Goal: Task Accomplishment & Management: Use online tool/utility

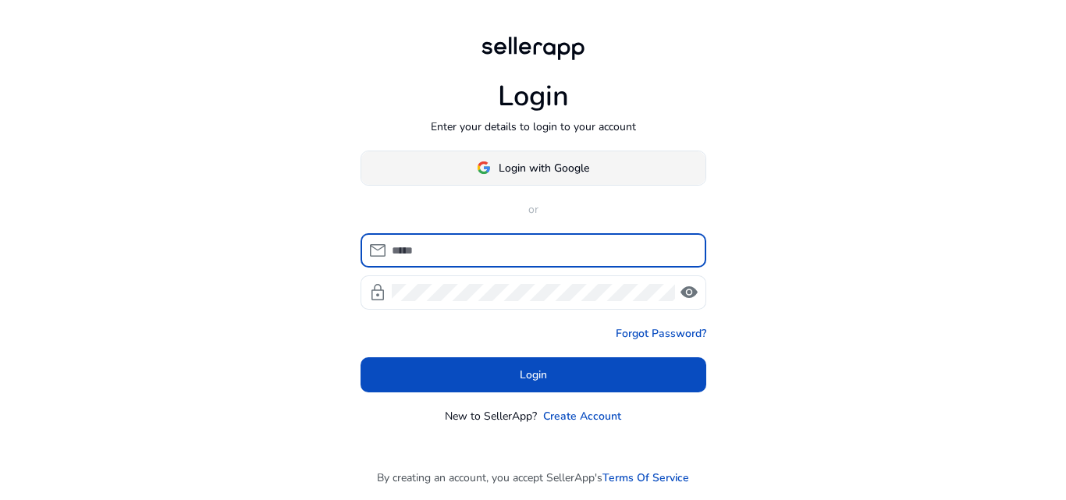
click at [590, 163] on span at bounding box center [533, 167] width 344 height 37
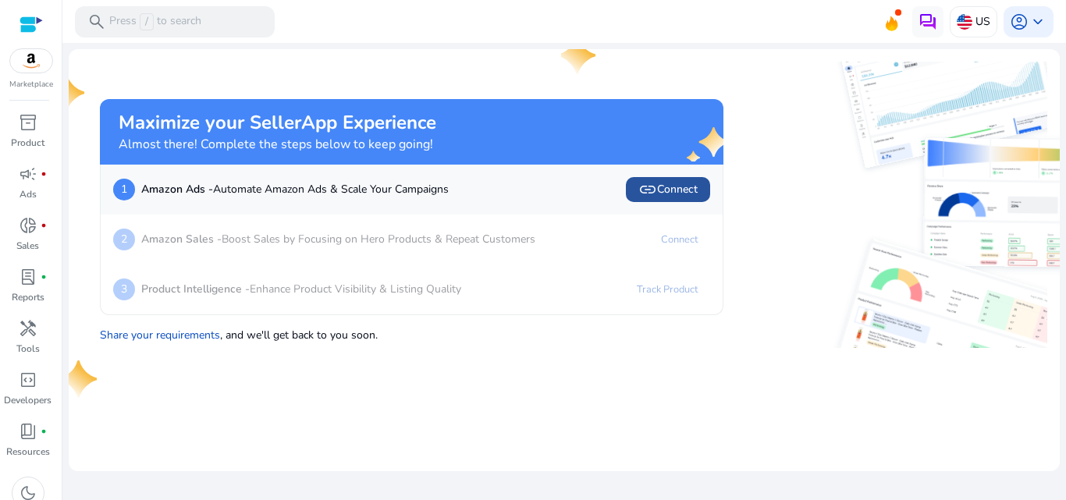
click at [693, 186] on span "link Connect" at bounding box center [667, 189] width 59 height 19
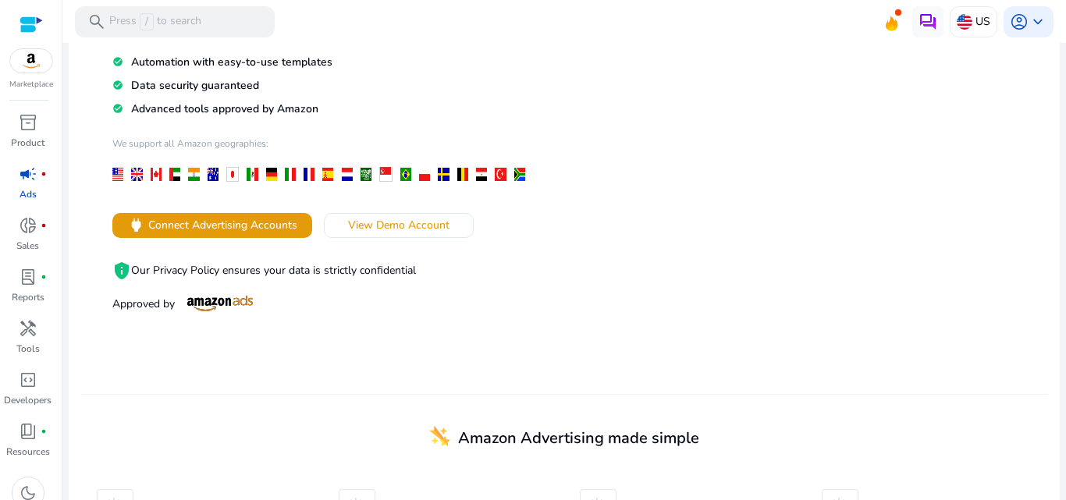
scroll to position [234, 0]
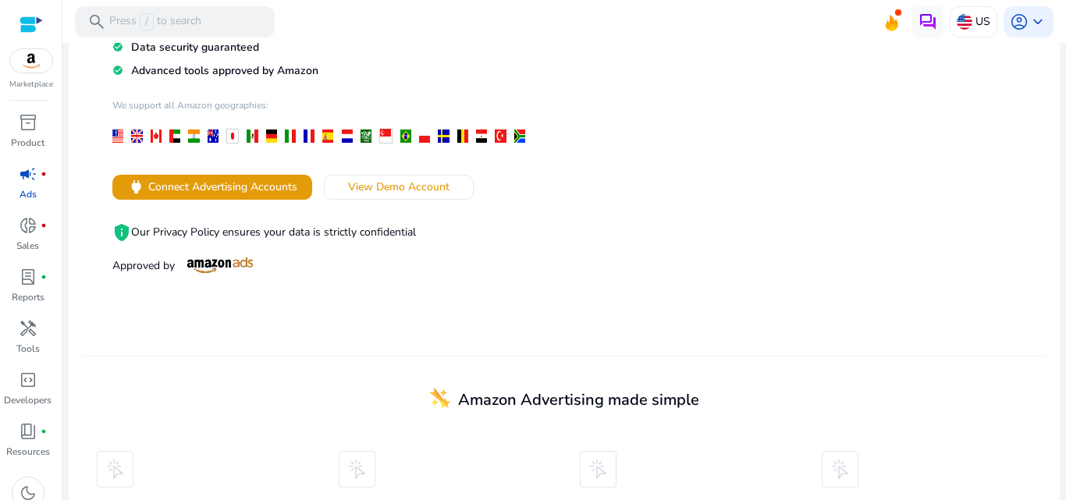
click at [33, 67] on img at bounding box center [31, 60] width 42 height 23
click at [20, 55] on img at bounding box center [31, 60] width 42 height 23
click at [34, 48] on div at bounding box center [31, 24] width 23 height 48
click at [41, 53] on img at bounding box center [31, 60] width 42 height 23
click at [37, 66] on img at bounding box center [31, 60] width 42 height 23
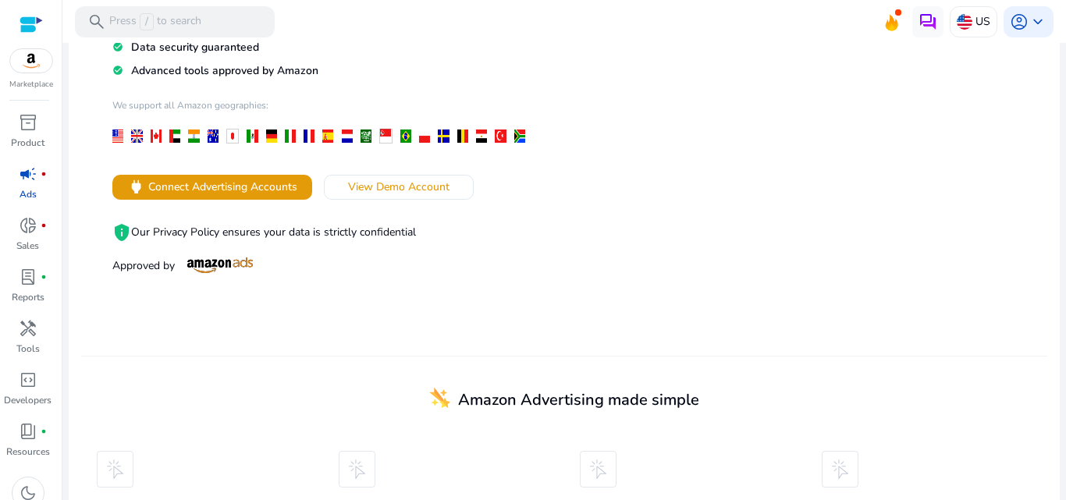
click at [16, 29] on div "Marketplace" at bounding box center [31, 45] width 62 height 91
click at [20, 20] on div at bounding box center [31, 25] width 23 height 18
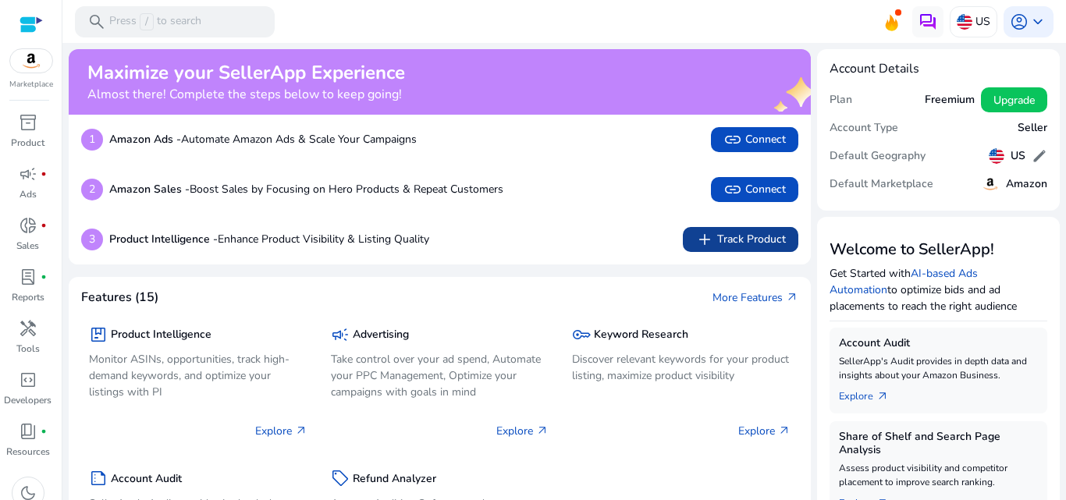
click at [703, 236] on span "add" at bounding box center [704, 239] width 19 height 19
